Goal: Task Accomplishment & Management: Manage account settings

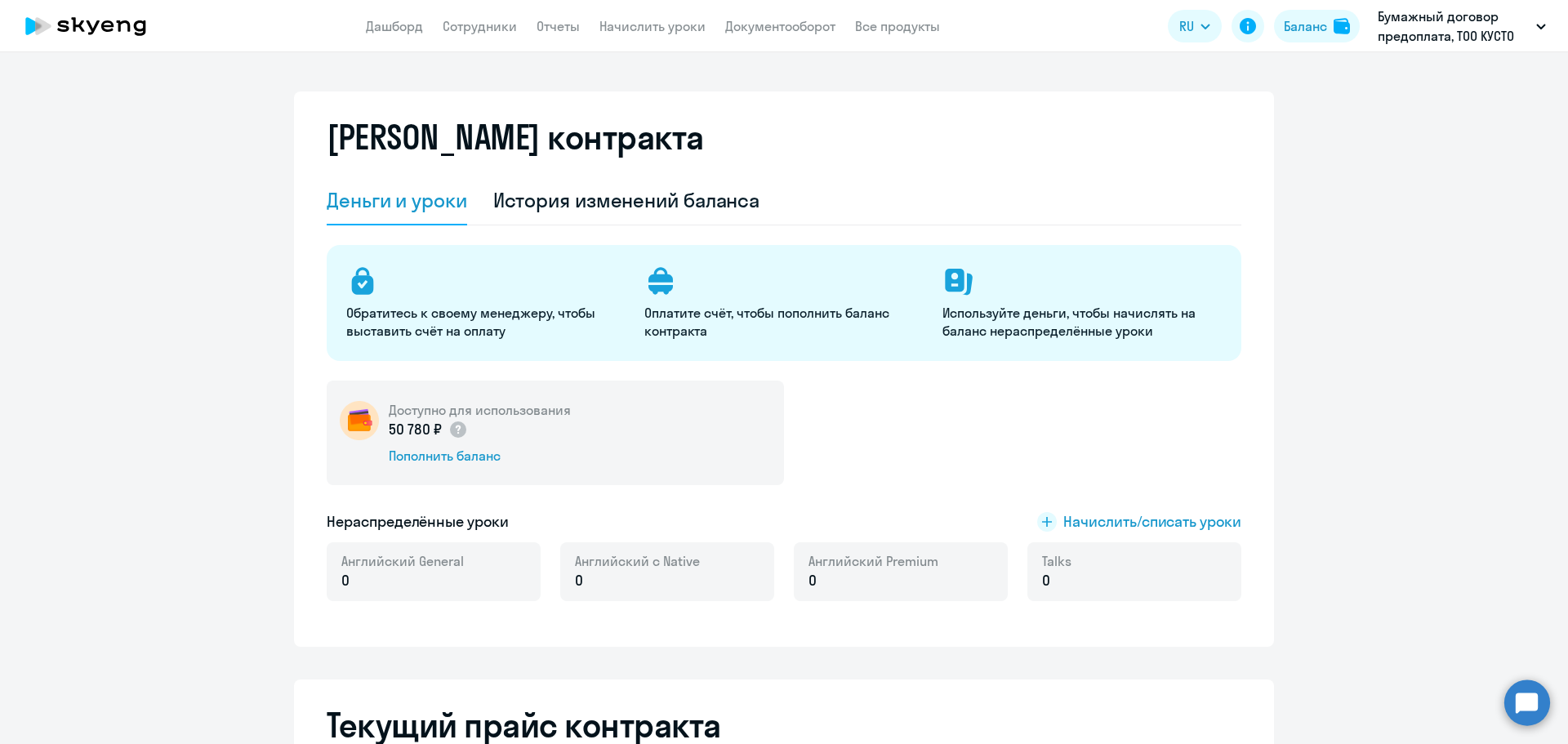
select select "english_adult_not_native_speaker"
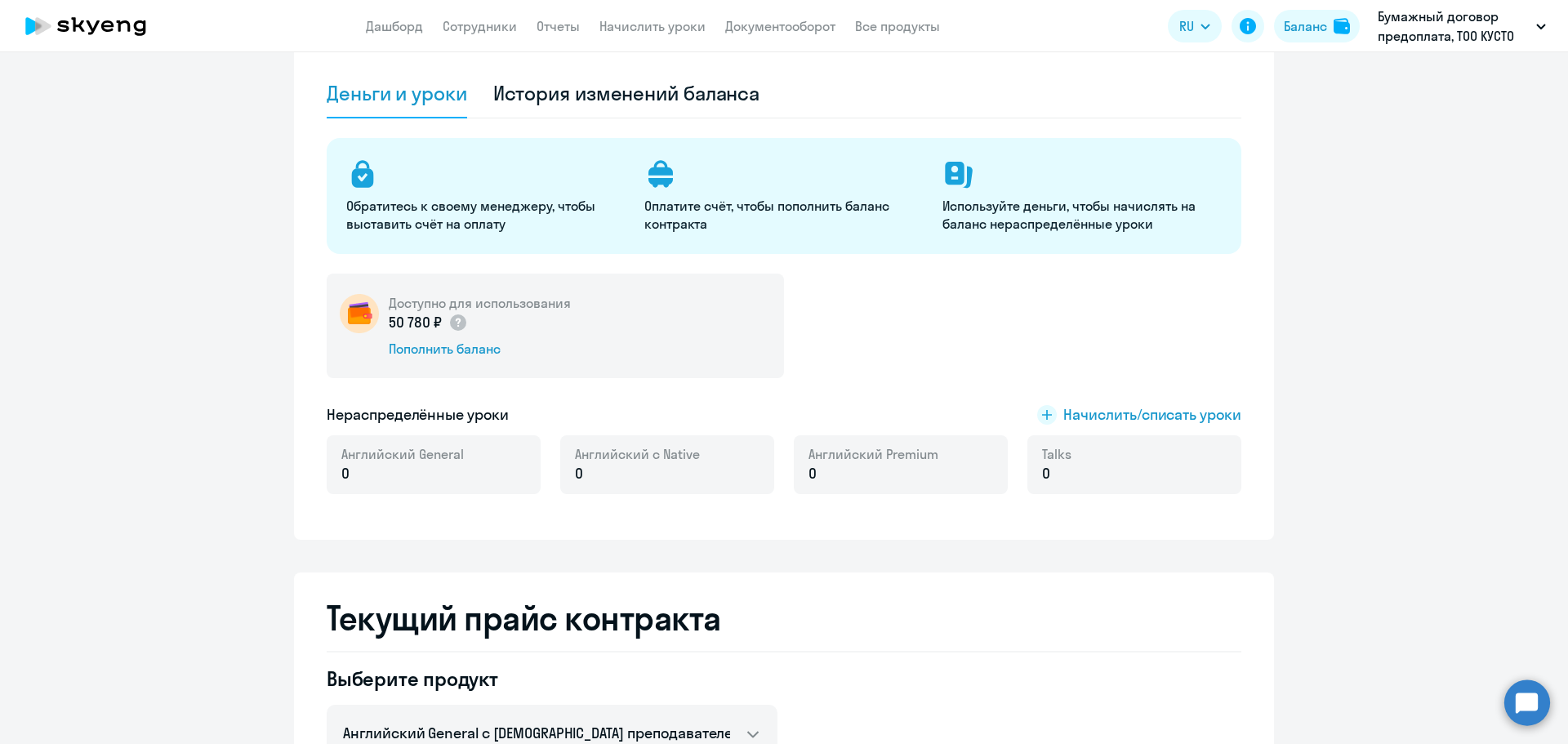
scroll to position [82, 0]
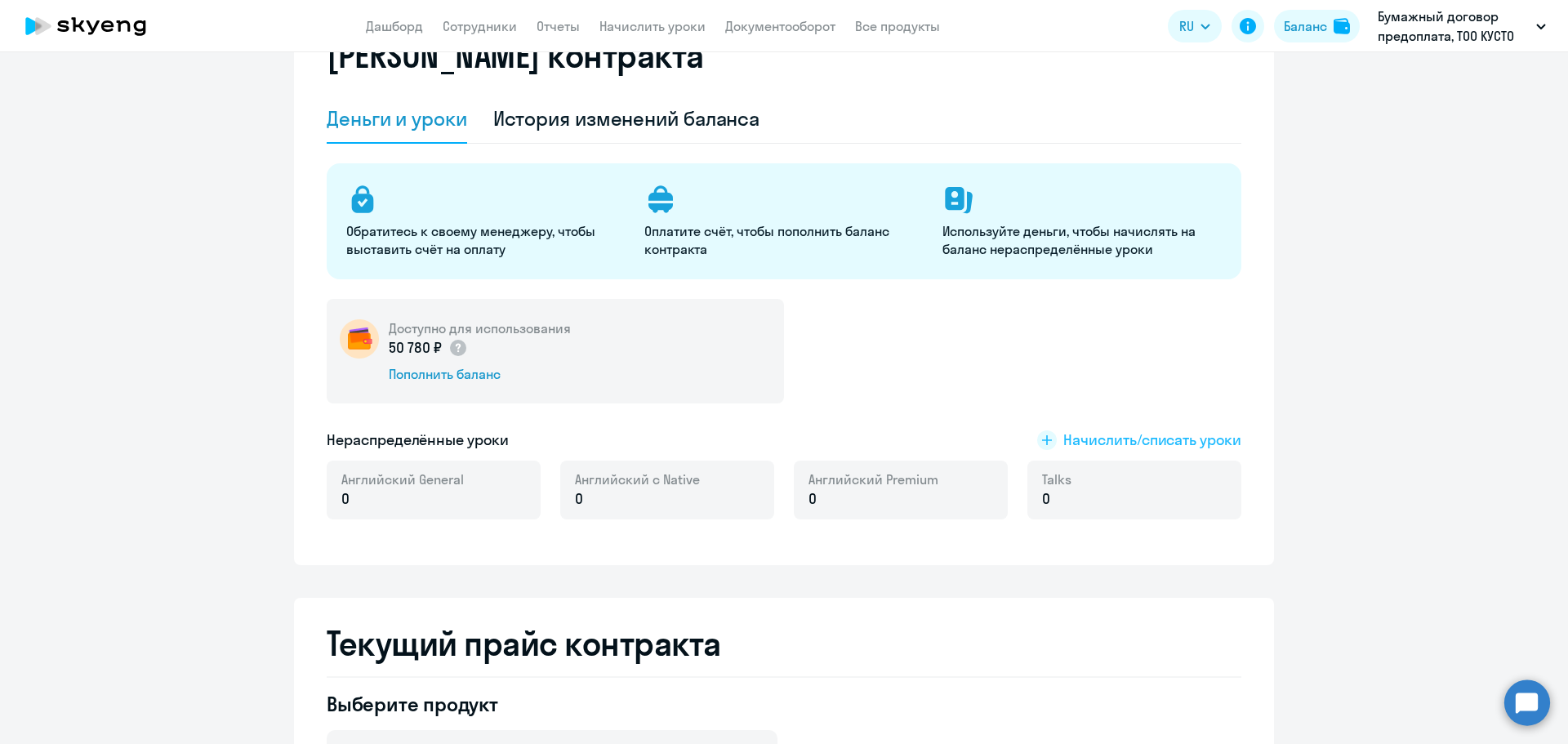
click at [1044, 439] on rect at bounding box center [1047, 440] width 19 height 19
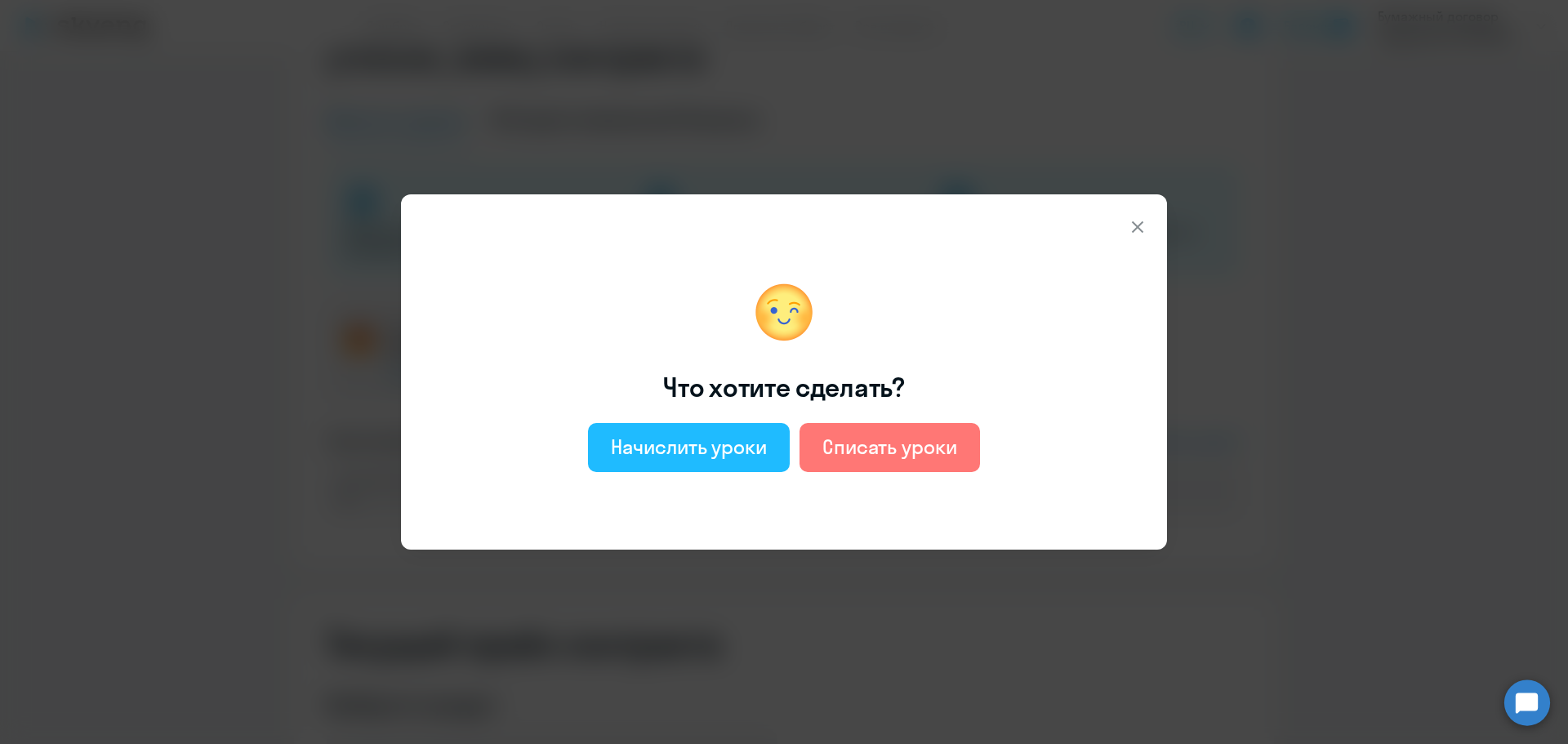
click at [698, 430] on button "Начислить уроки" at bounding box center [689, 447] width 202 height 49
select select "english_adult_not_native_speaker"
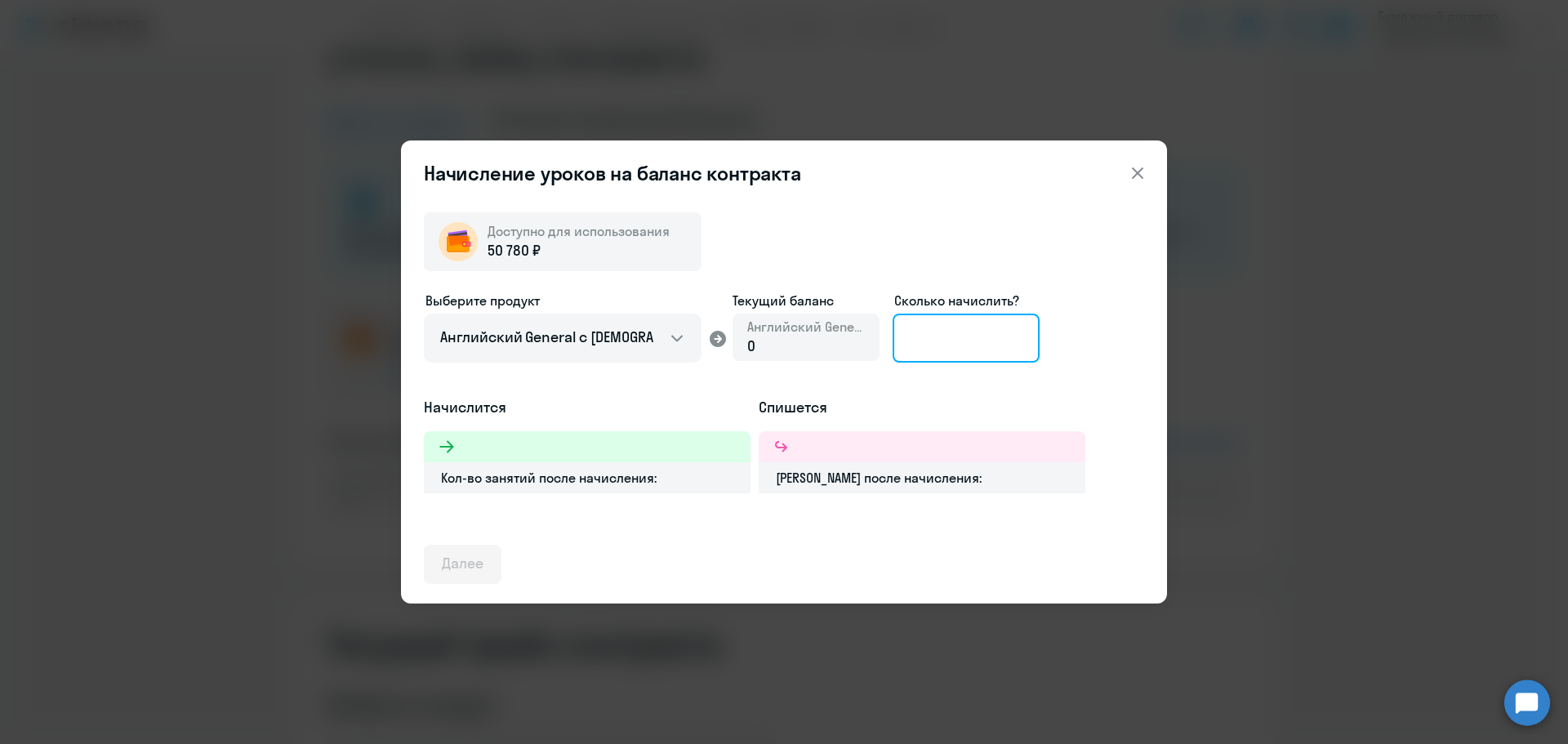
click at [943, 340] on input at bounding box center [965, 338] width 147 height 49
type input "15"
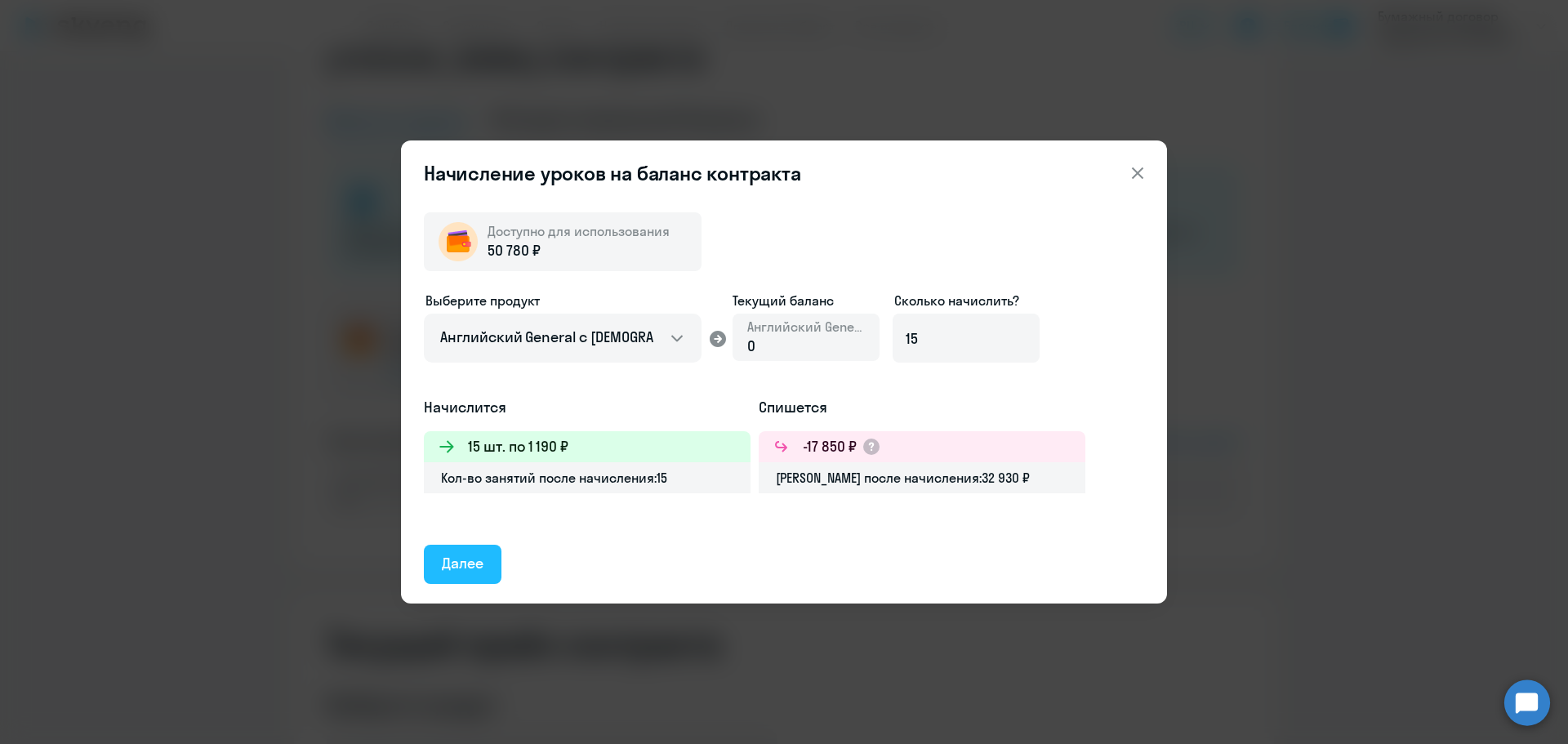
click at [461, 562] on div "Далее" at bounding box center [462, 564] width 41 height 21
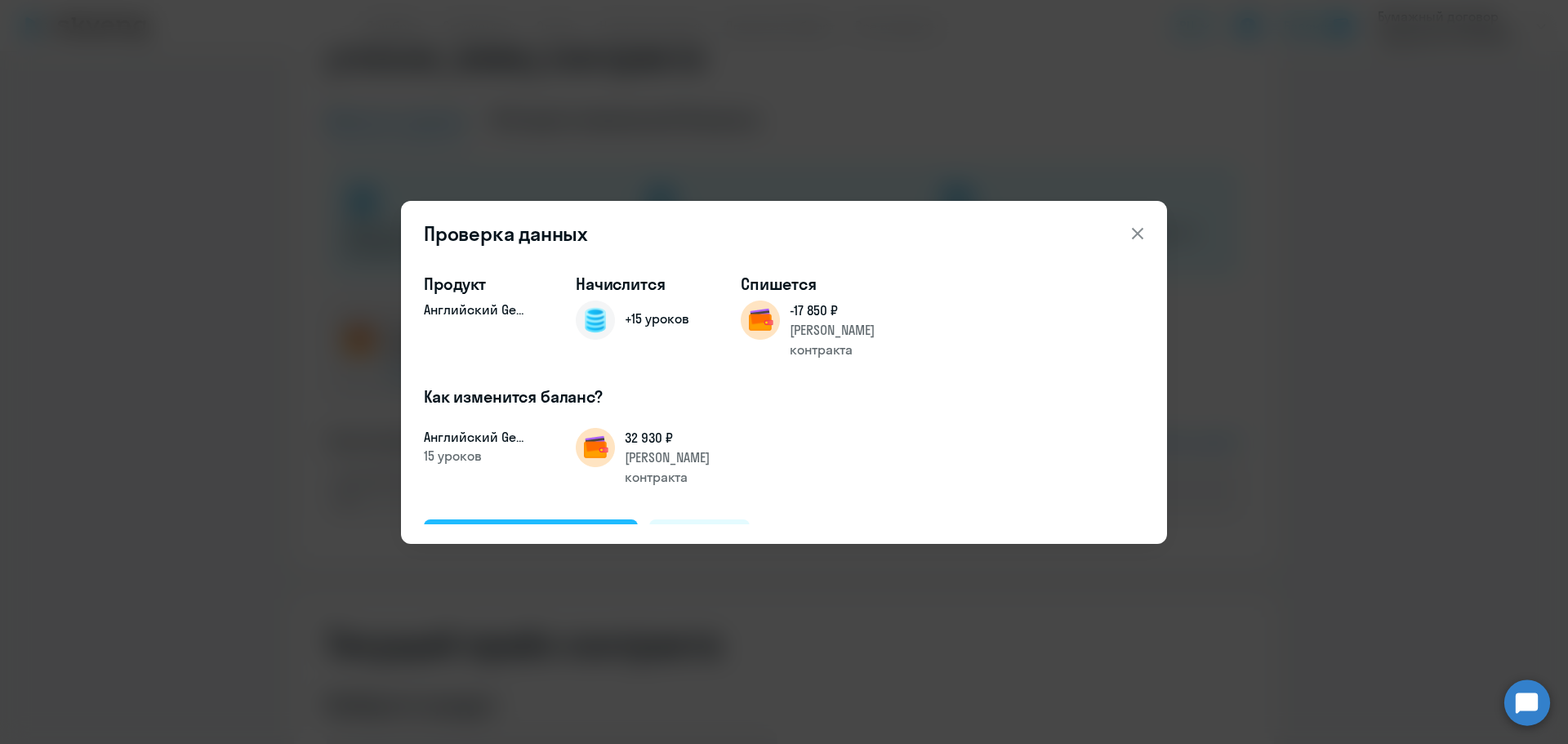
click at [510, 527] on div "Подтвердить и начислить" at bounding box center [531, 538] width 178 height 21
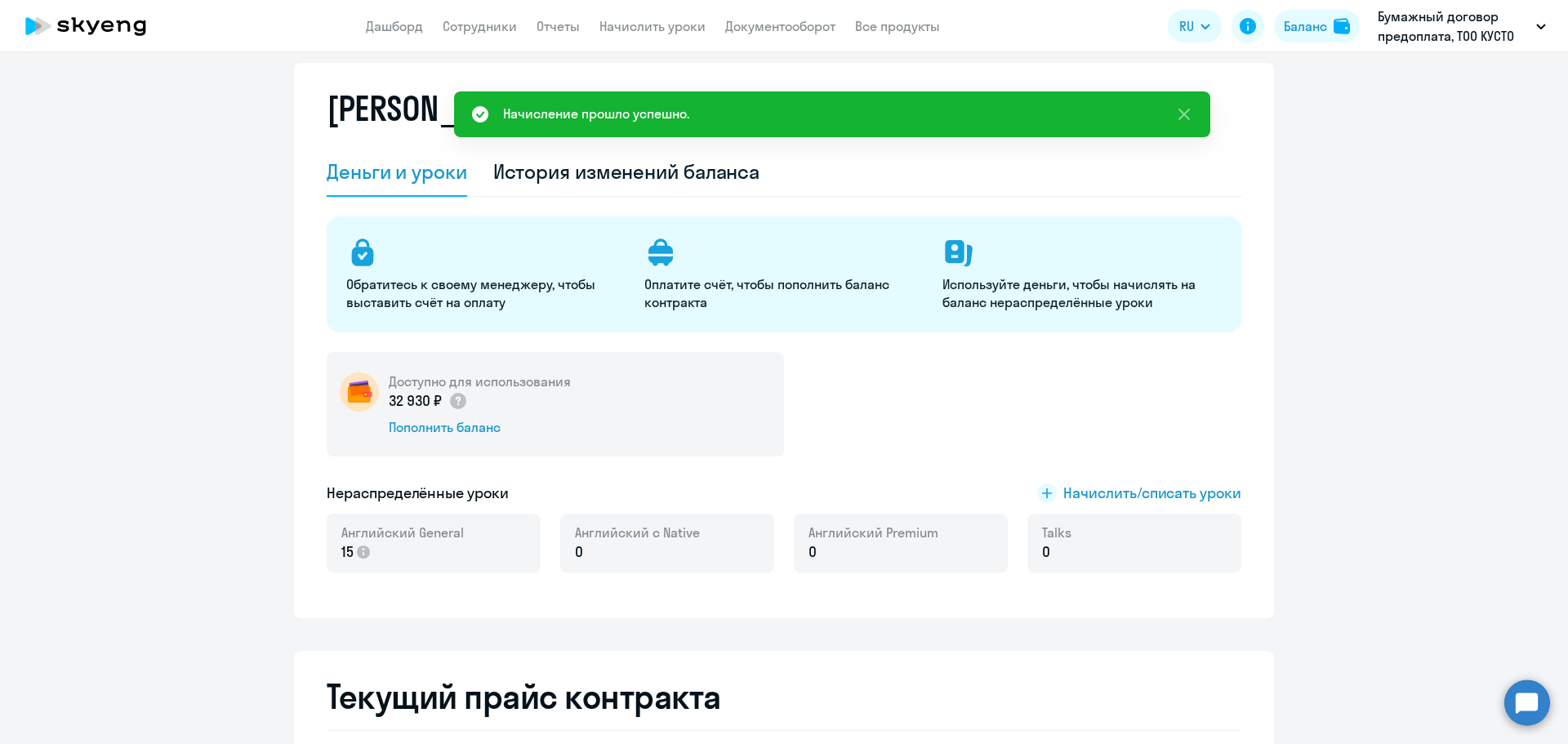
scroll to position [0, 0]
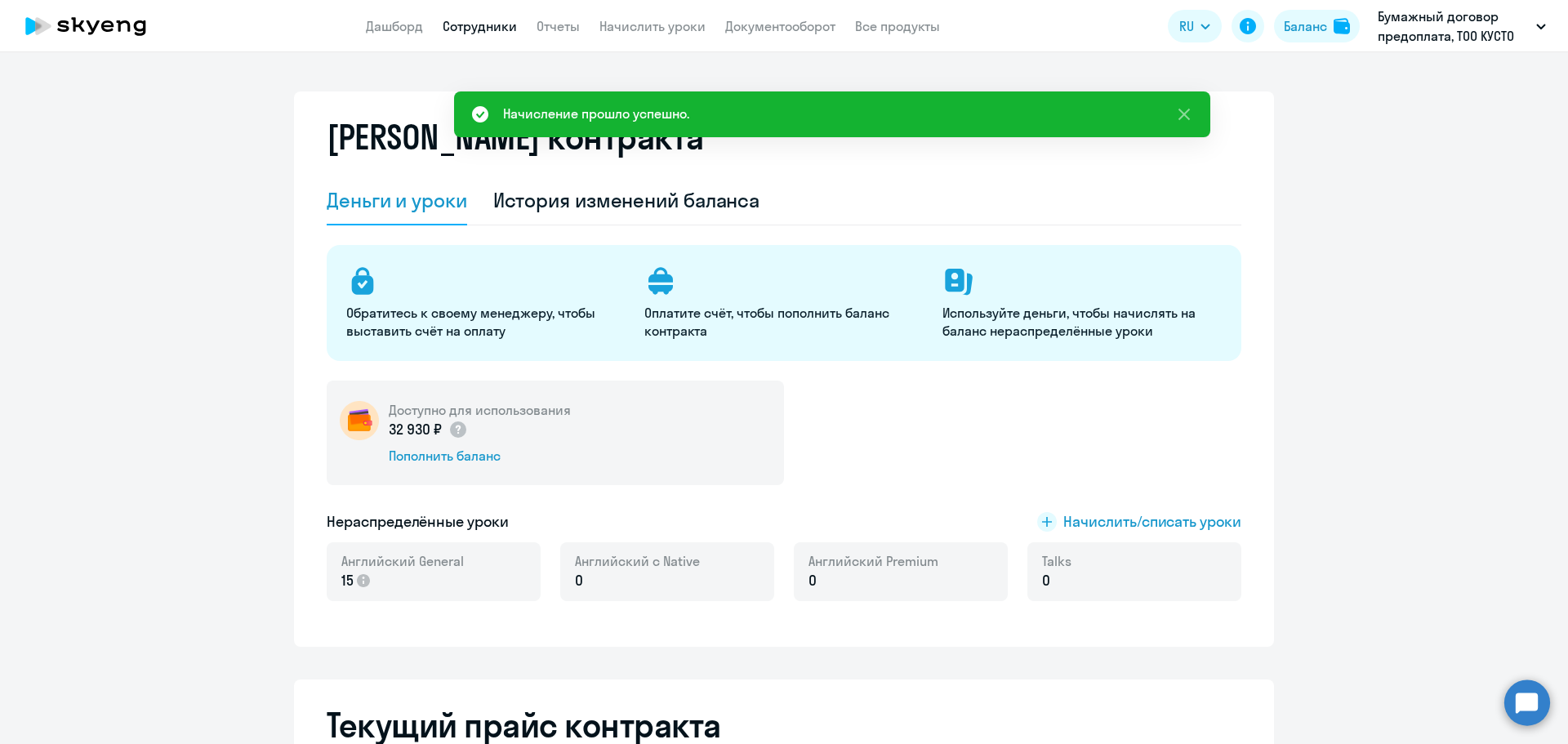
click at [466, 28] on link "Сотрудники" at bounding box center [480, 26] width 74 height 17
select select "30"
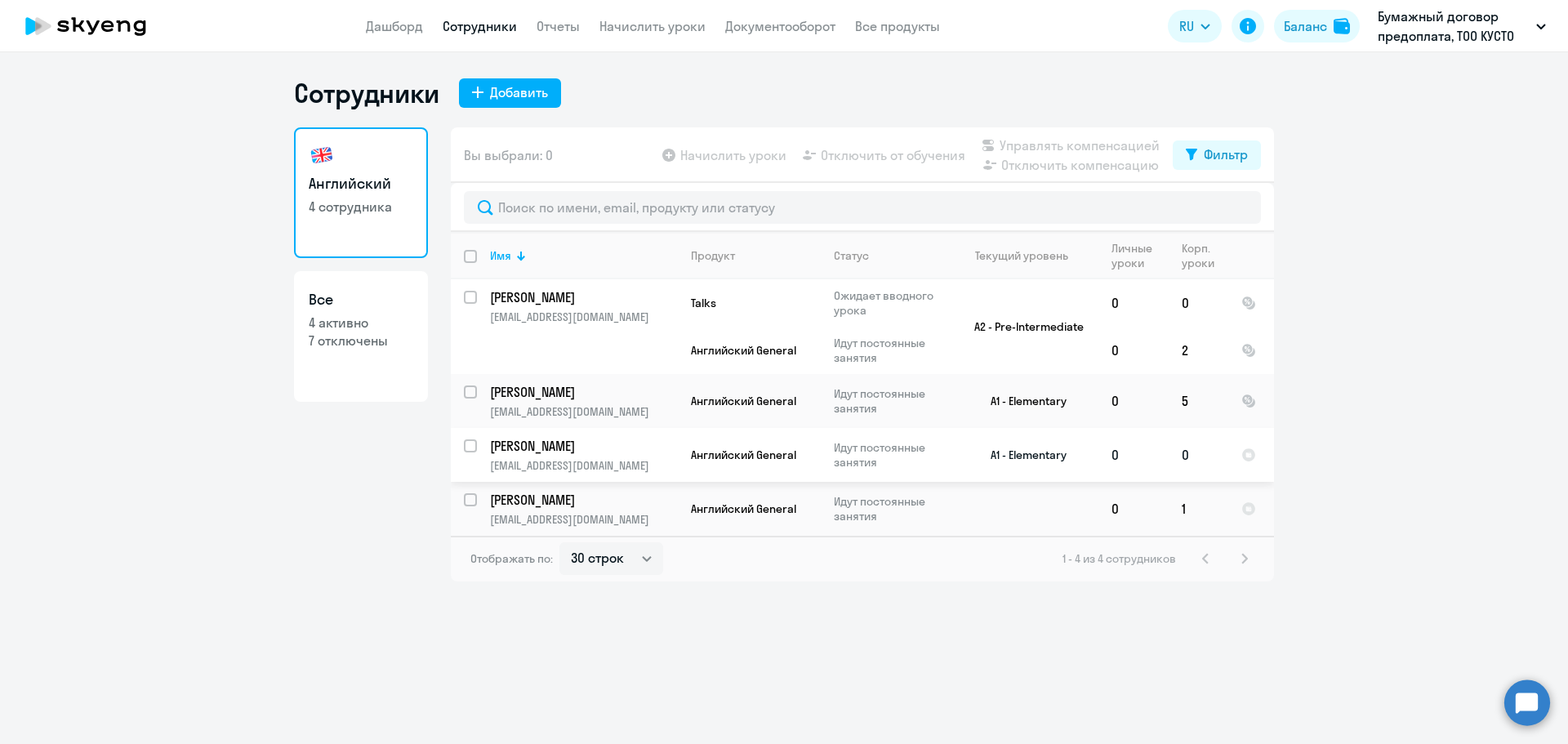
click at [473, 447] on input "select row 20595483" at bounding box center [480, 455] width 33 height 33
checkbox input "true"
click at [466, 496] on input "select row 41922140" at bounding box center [480, 509] width 33 height 33
click at [469, 487] on div at bounding box center [471, 499] width 40 height 40
checkbox input "false"
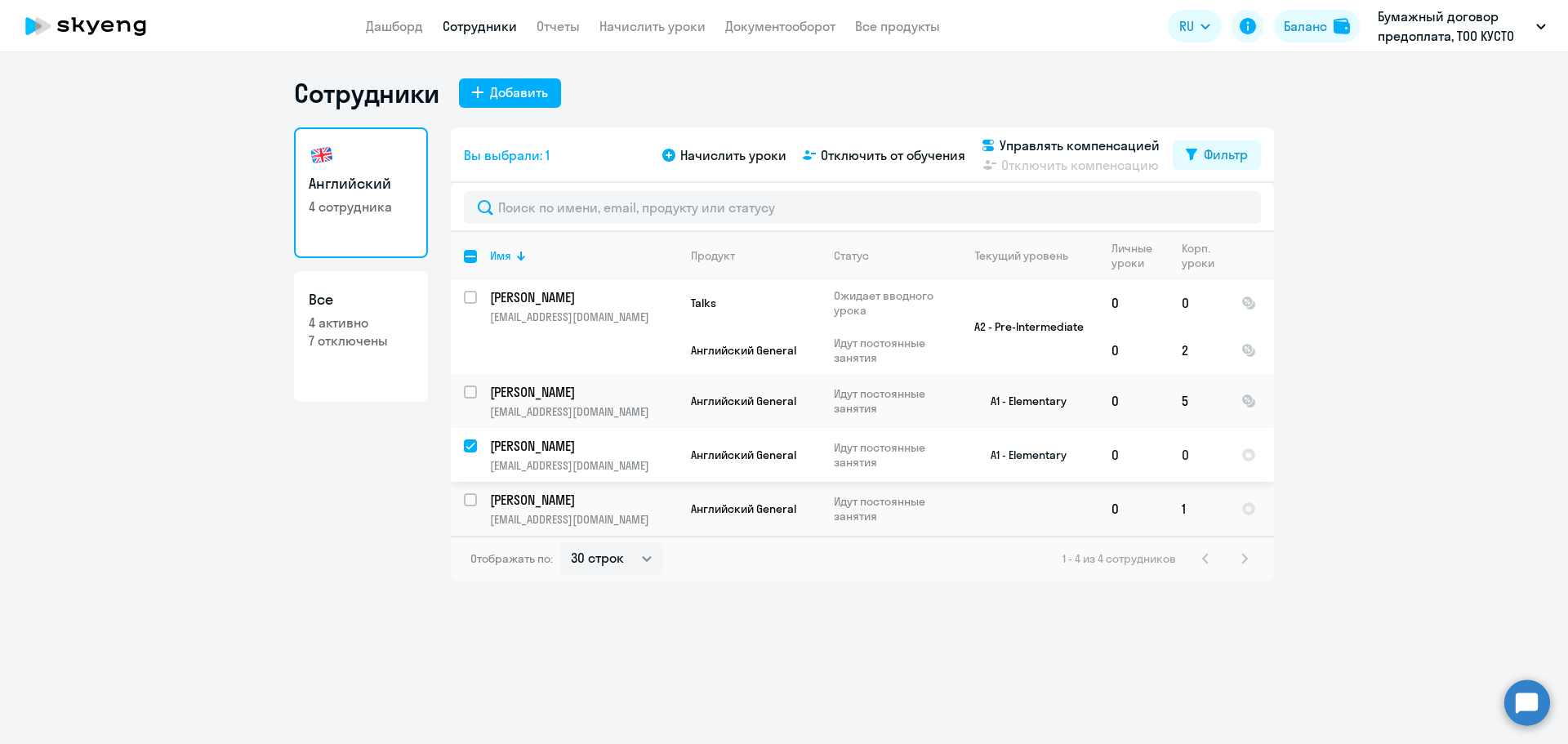
click at [470, 451] on input "deselect row 20595483" at bounding box center [480, 455] width 33 height 33
click at [471, 443] on input "select row 20595483" at bounding box center [480, 455] width 33 height 33
checkbox input "true"
click at [469, 499] on input "select row 41922140" at bounding box center [480, 509] width 33 height 33
checkbox input "true"
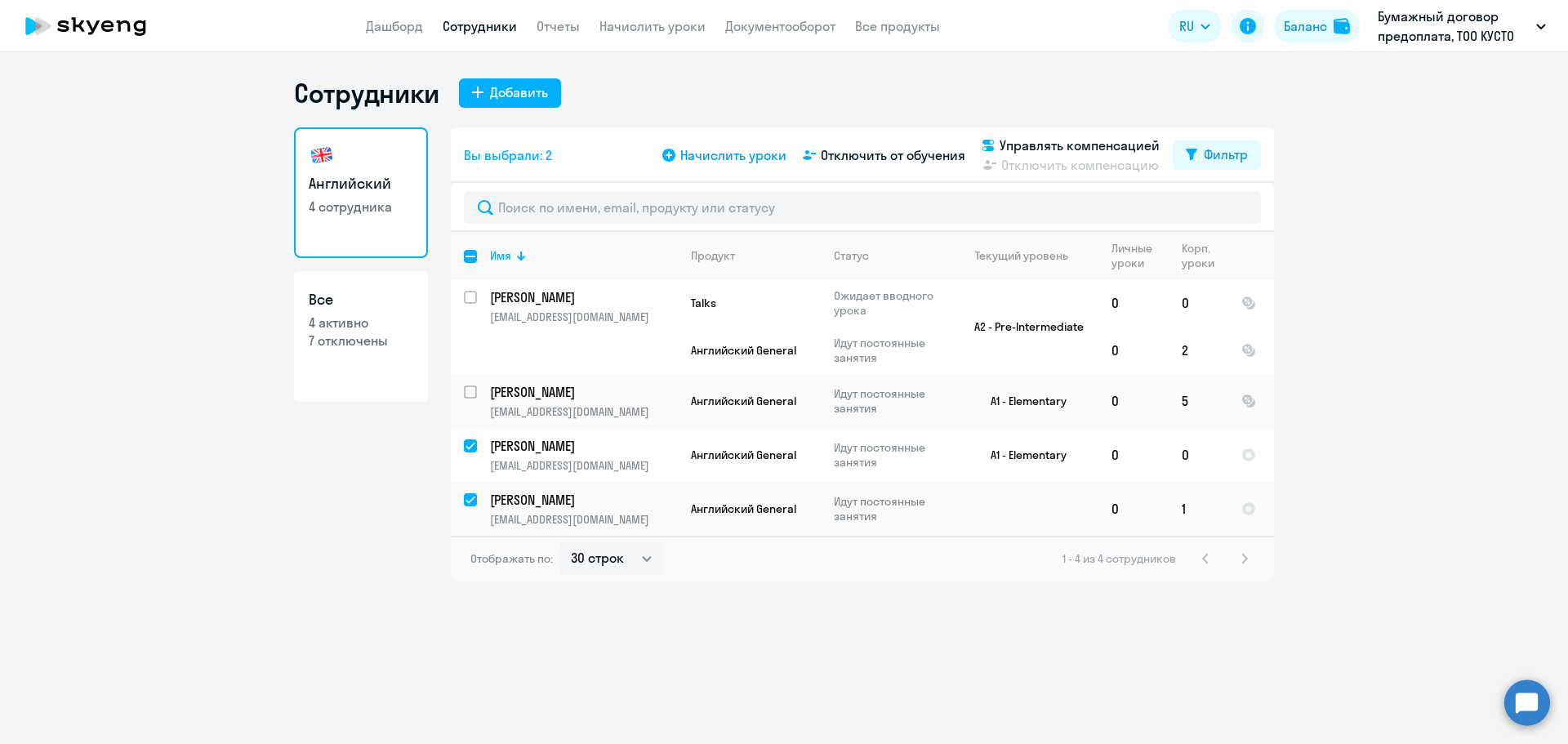
click at [706, 151] on span "Начислить уроки" at bounding box center [733, 155] width 107 height 19
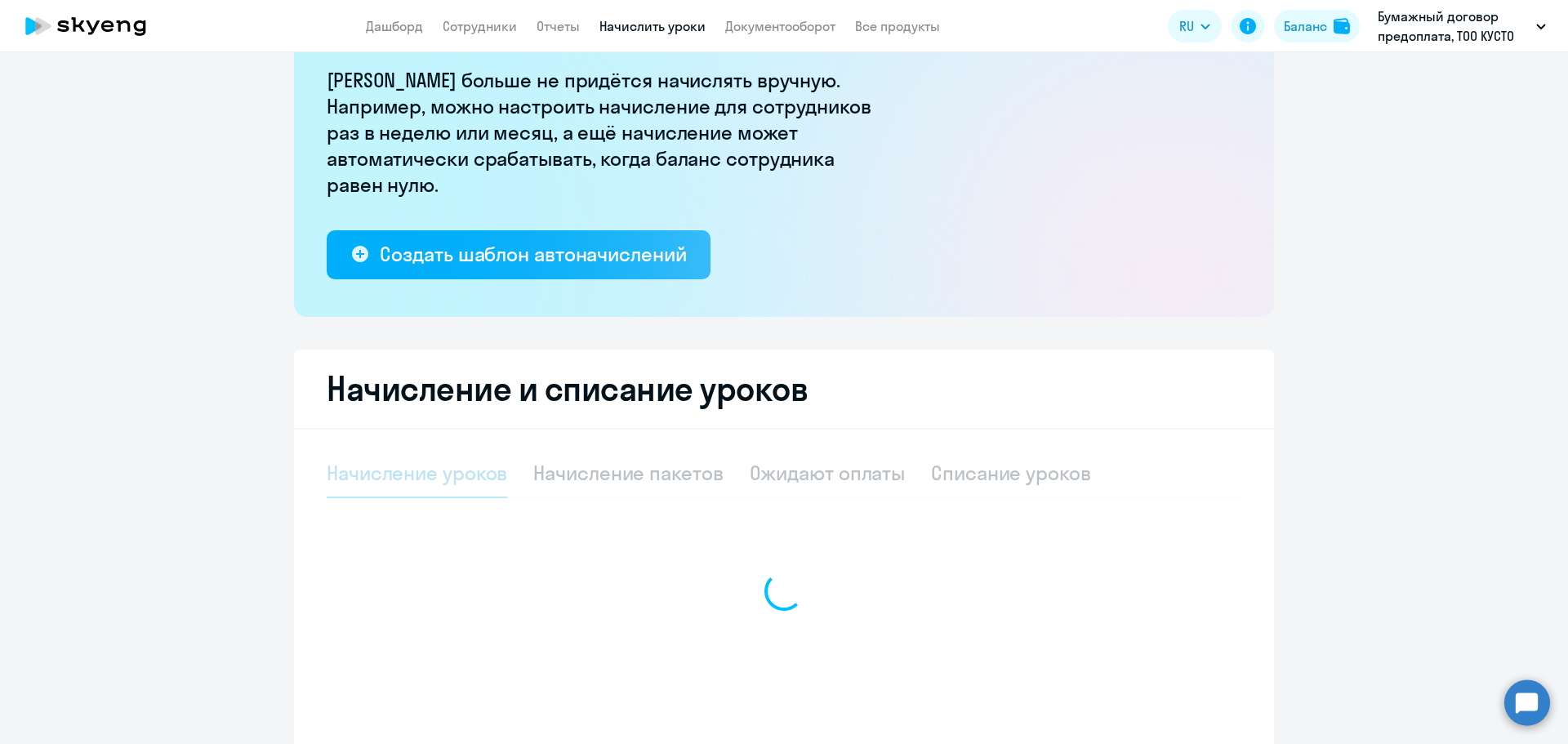
scroll to position [221, 0]
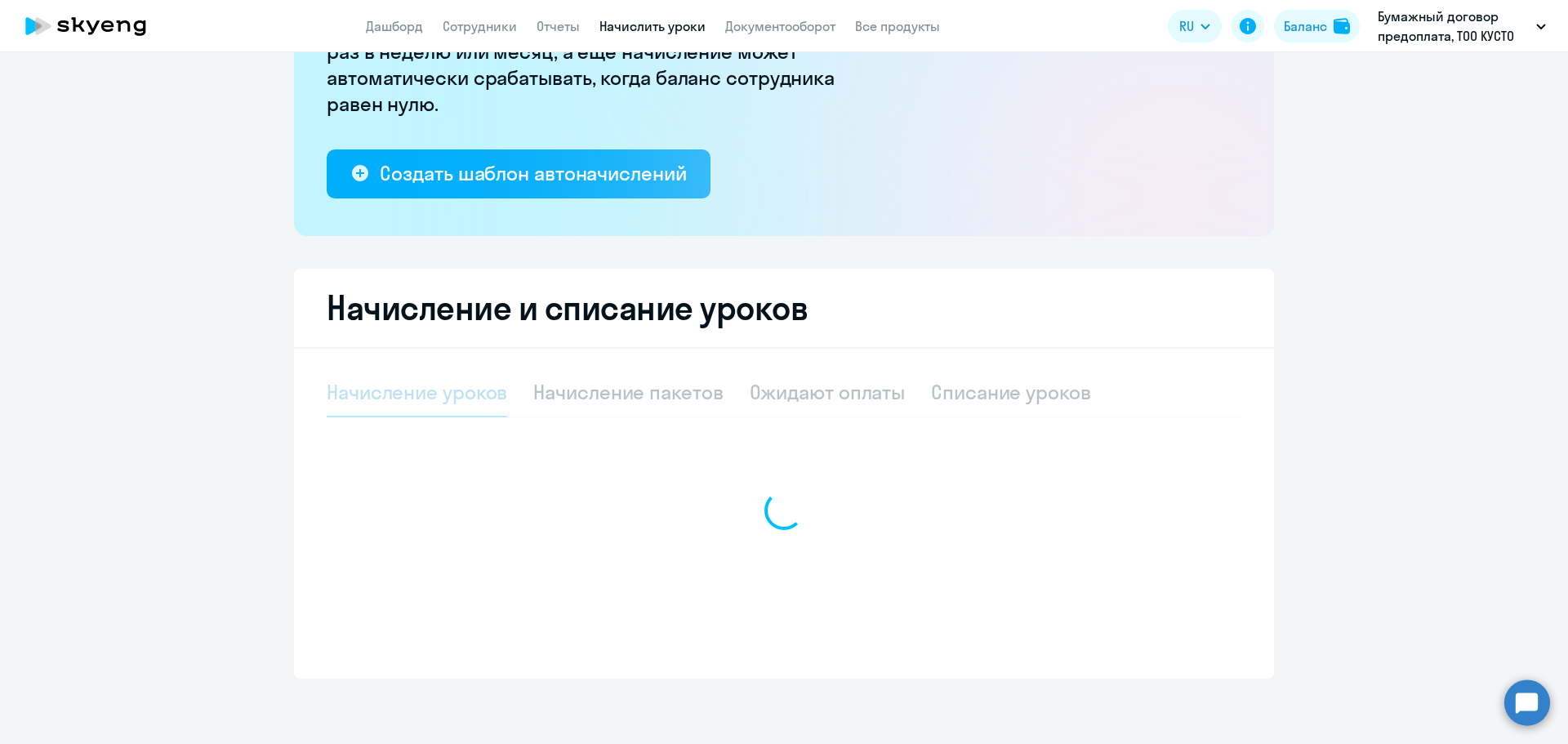
select select "10"
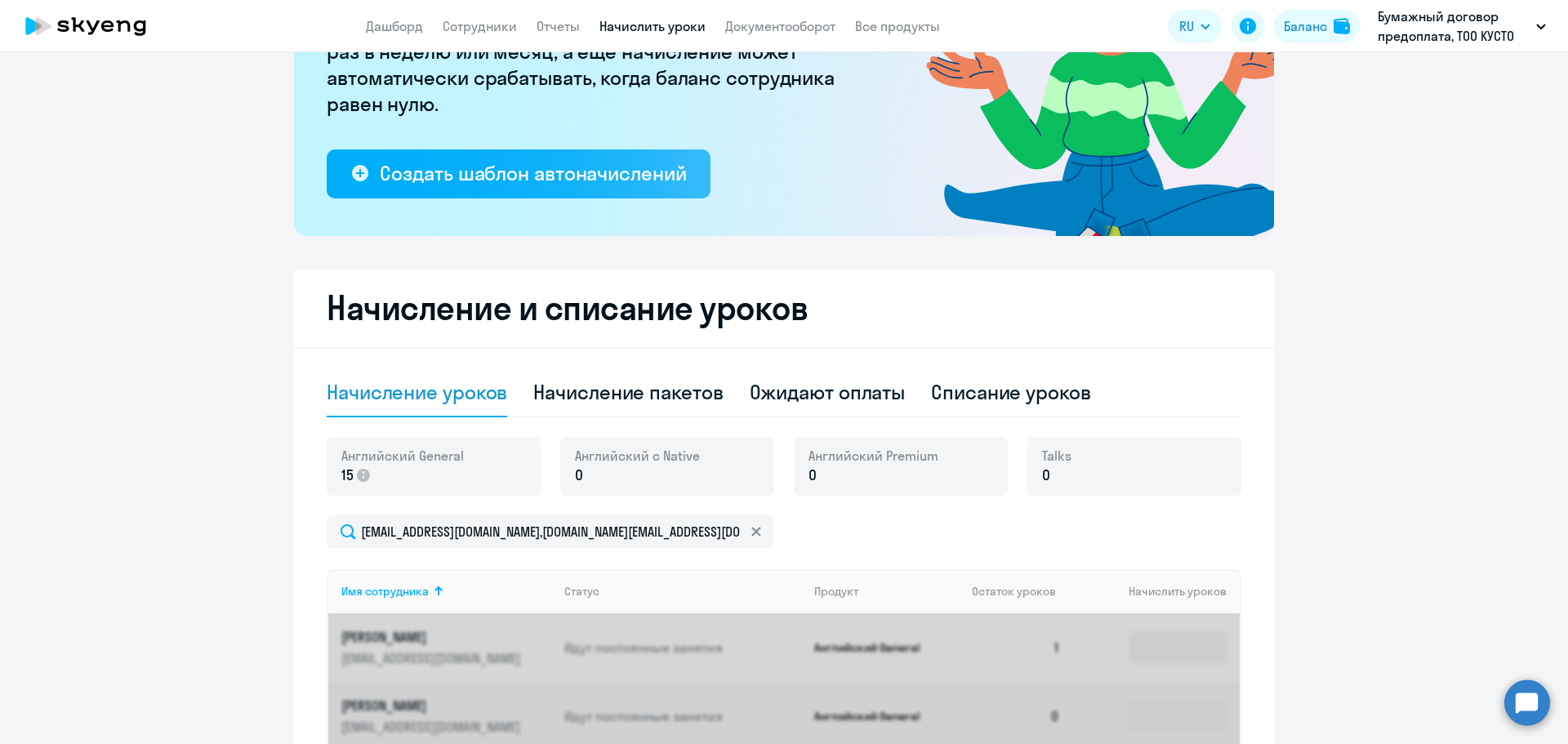
scroll to position [429, 0]
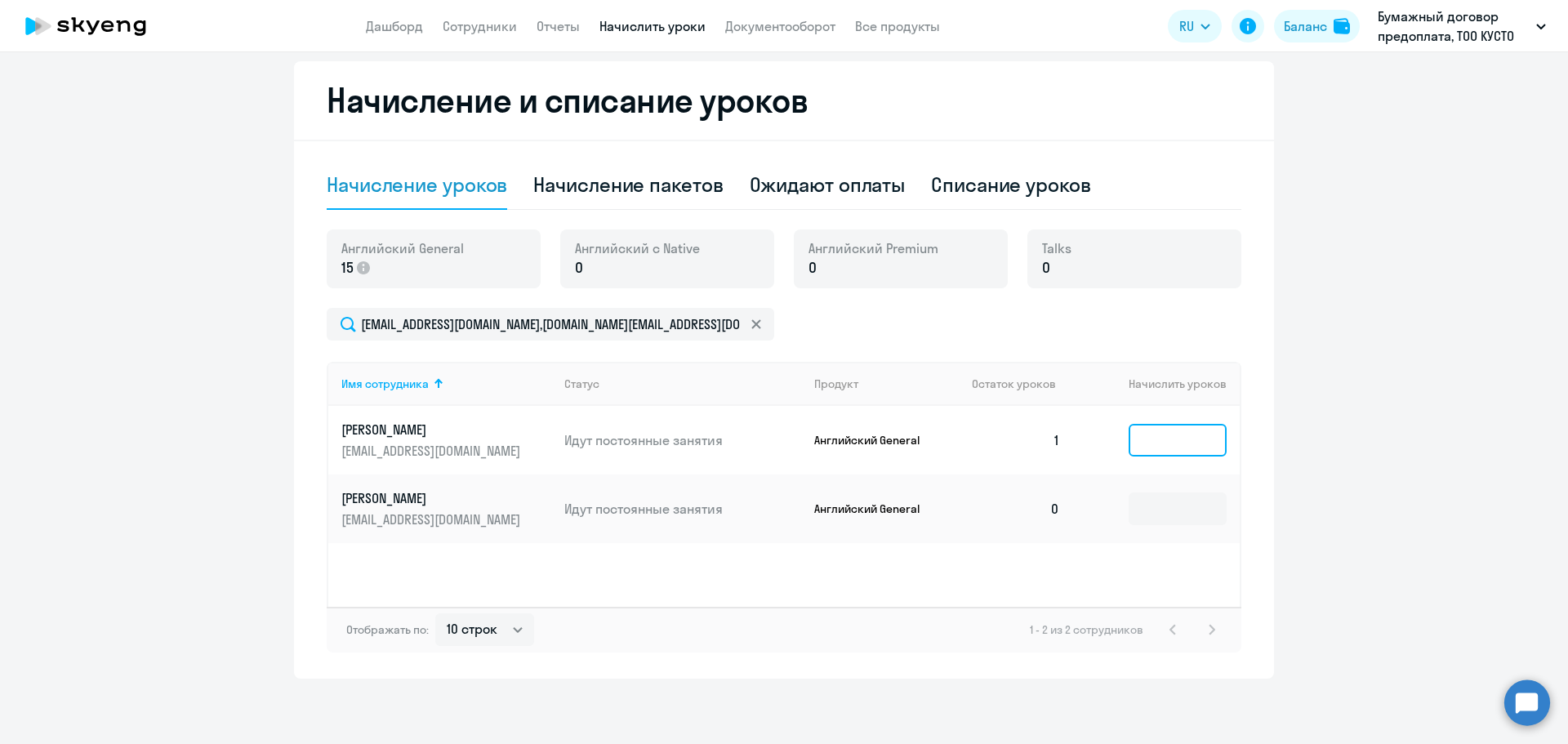
click at [1169, 431] on input at bounding box center [1177, 439] width 98 height 33
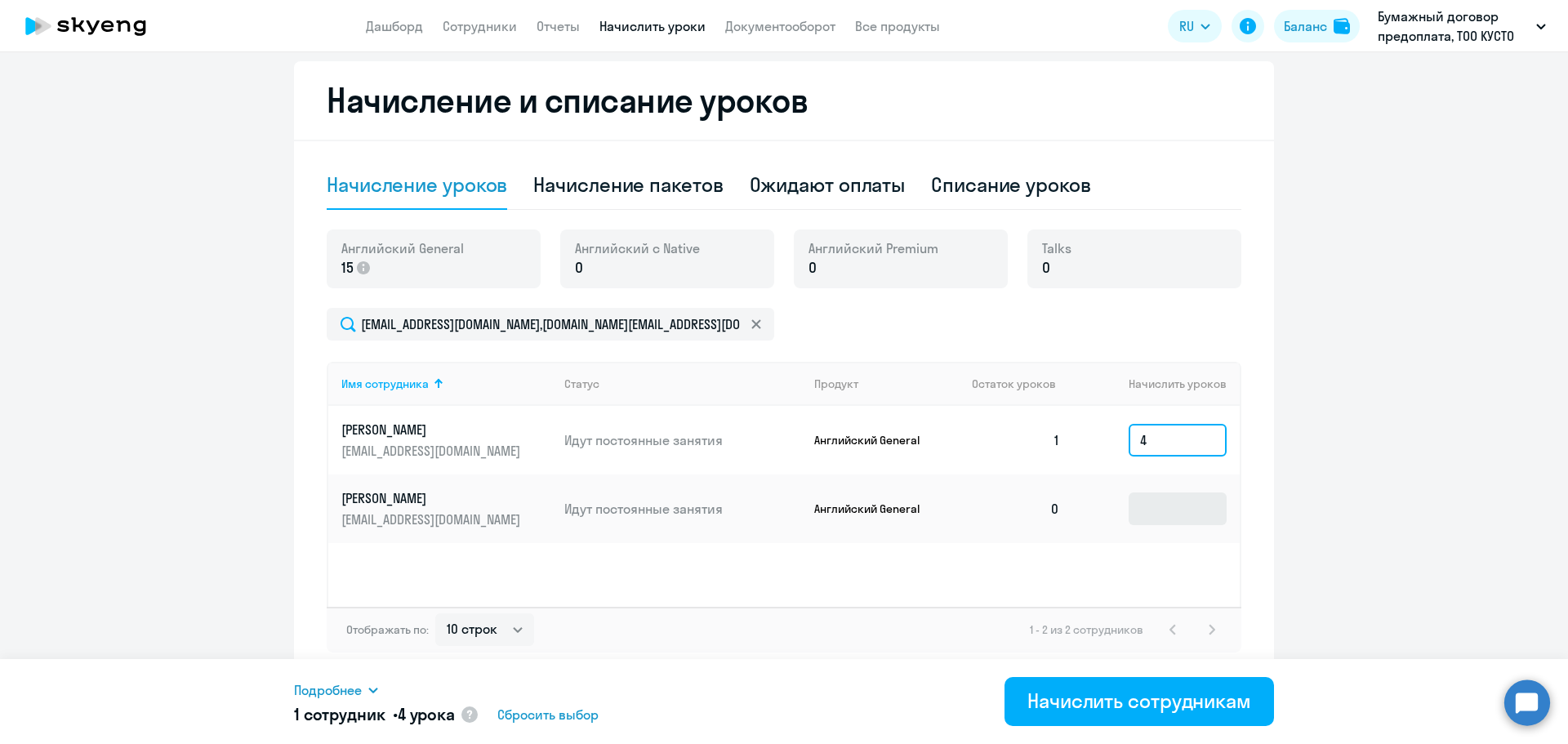
type input "4"
click at [1166, 519] on input at bounding box center [1177, 508] width 98 height 33
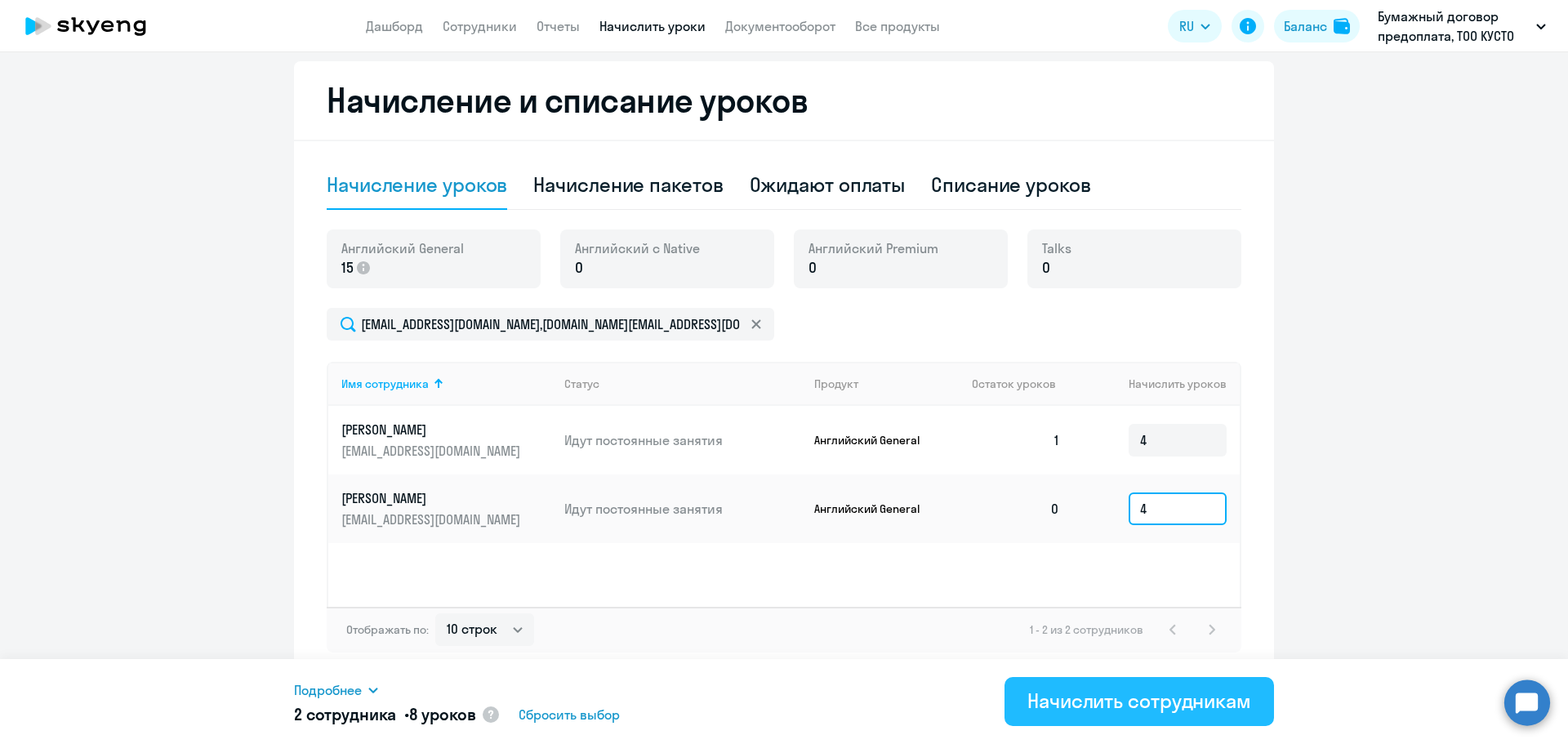
type input "4"
click at [1128, 701] on div "Начислить сотрудникам" at bounding box center [1139, 701] width 224 height 26
